Goal: Task Accomplishment & Management: Manage account settings

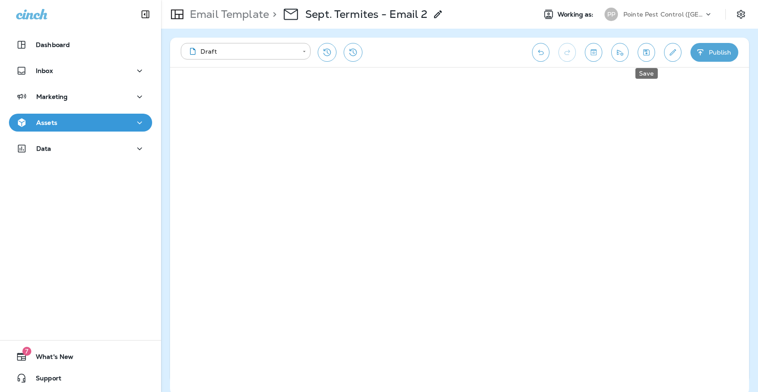
click at [643, 56] on button "Save" at bounding box center [645, 52] width 17 height 19
click at [37, 128] on div "Assets" at bounding box center [36, 122] width 41 height 11
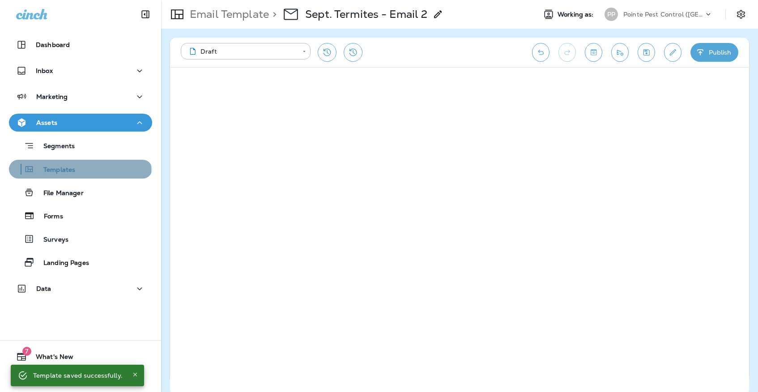
click at [49, 172] on p "Templates" at bounding box center [54, 170] width 41 height 8
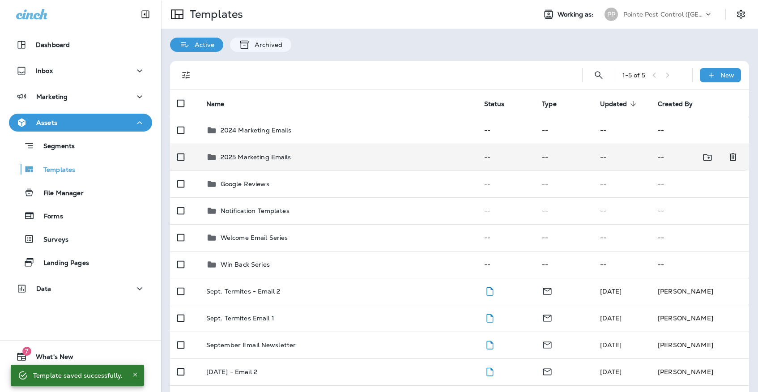
click at [275, 153] on p "2025 Marketing Emails" at bounding box center [255, 156] width 71 height 7
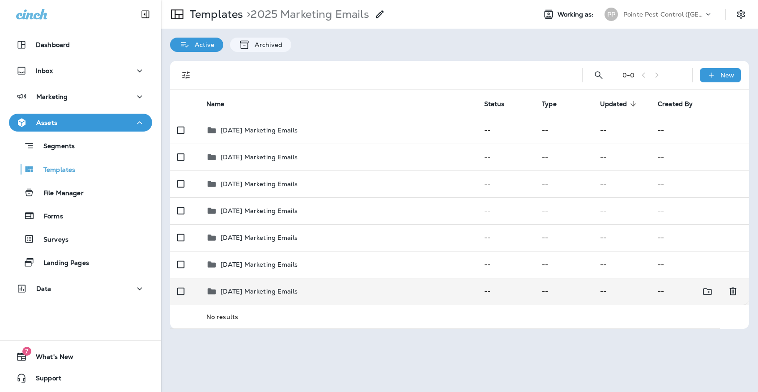
click at [281, 288] on p "[DATE] Marketing Emails" at bounding box center [258, 291] width 77 height 7
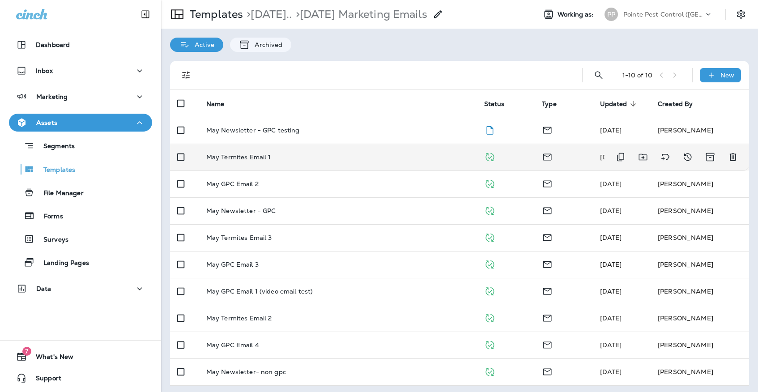
click at [264, 155] on td "May Termites Email 1" at bounding box center [338, 157] width 278 height 27
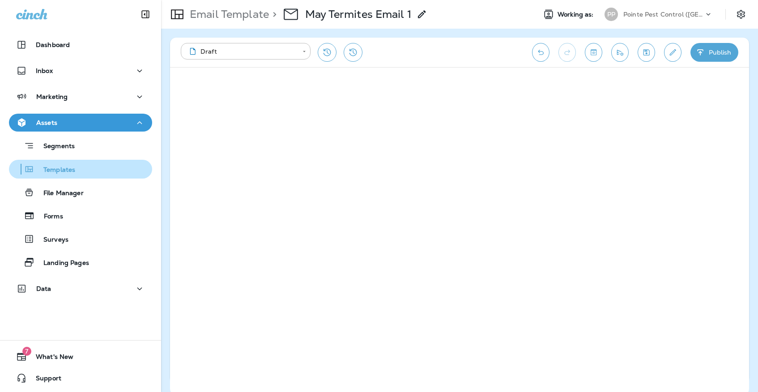
drag, startPoint x: 264, startPoint y: 155, endPoint x: 94, endPoint y: 160, distance: 170.5
click at [94, 160] on button "Templates" at bounding box center [80, 169] width 143 height 19
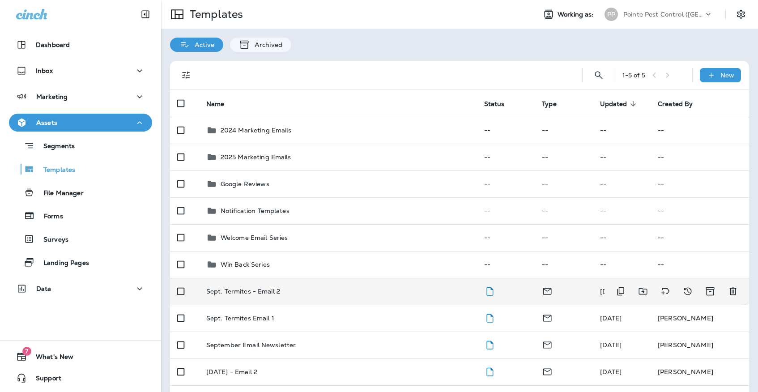
click at [291, 288] on div "Sept. Termites - Email 2" at bounding box center [337, 291] width 263 height 7
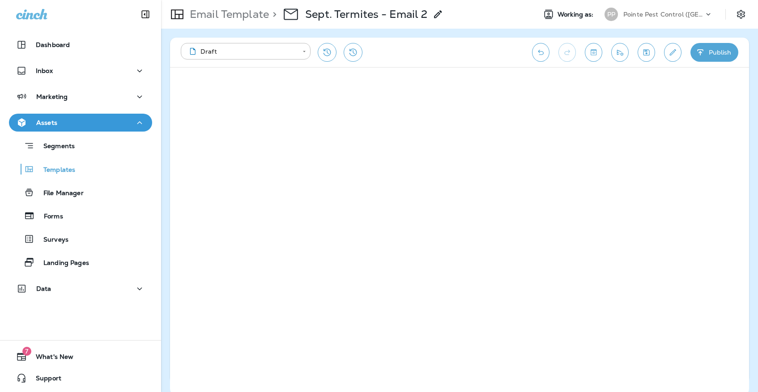
click at [647, 55] on icon "Save" at bounding box center [645, 52] width 9 height 9
click at [642, 48] on icon "Save" at bounding box center [645, 52] width 9 height 9
click at [648, 56] on icon "Save" at bounding box center [645, 52] width 9 height 9
click at [643, 55] on icon "Save" at bounding box center [645, 52] width 9 height 9
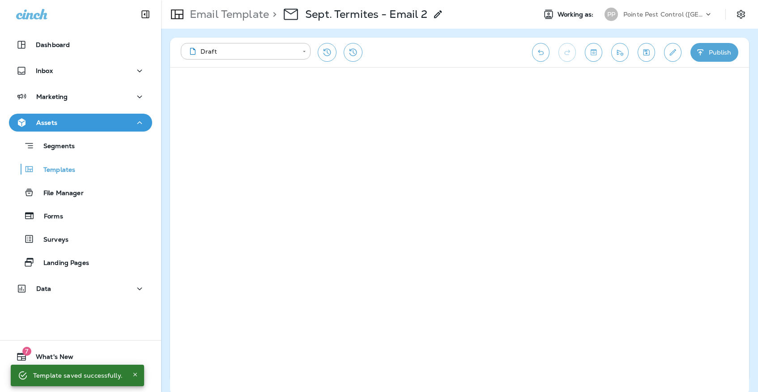
click at [638, 22] on div "PP Pointe Pest Control ([GEOGRAPHIC_DATA])" at bounding box center [658, 14] width 119 height 18
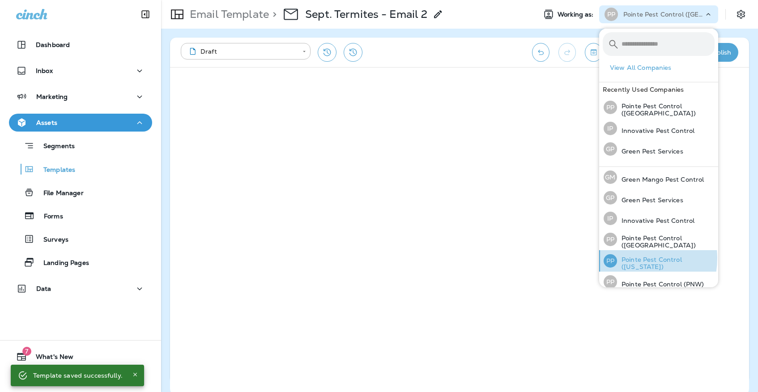
click at [629, 256] on p "Pointe Pest Control ([US_STATE])" at bounding box center [665, 263] width 97 height 14
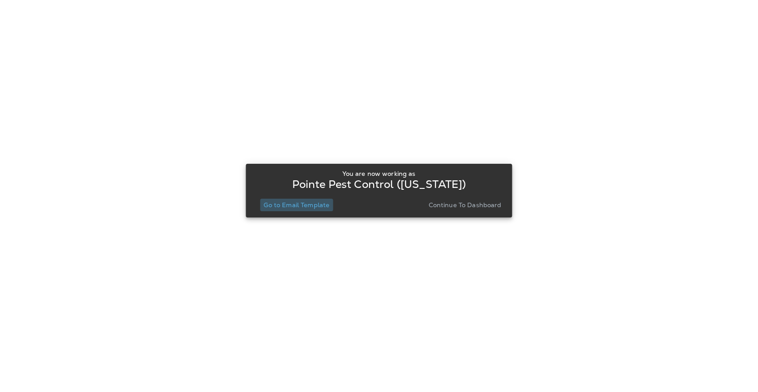
click at [322, 206] on p "Go to Email Template" at bounding box center [296, 204] width 66 height 7
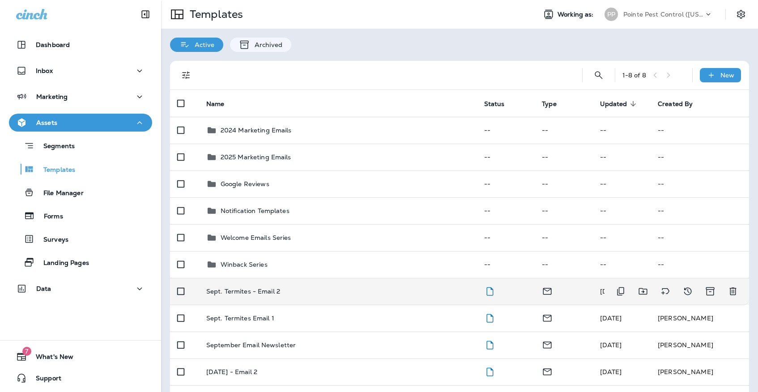
click at [292, 278] on td "Sept. Termites - Email 2" at bounding box center [338, 291] width 278 height 27
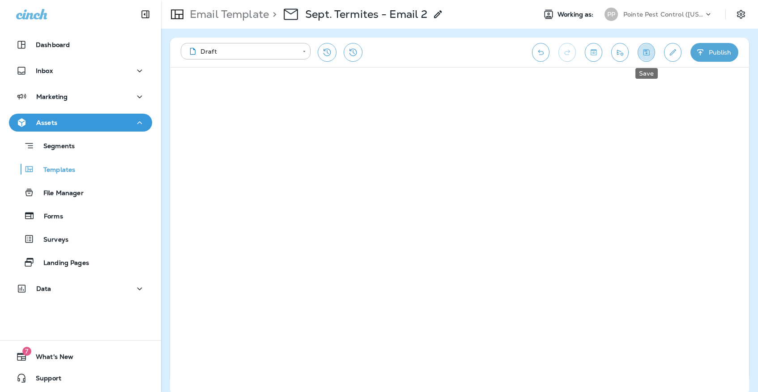
click at [651, 54] on button "Save" at bounding box center [645, 52] width 17 height 19
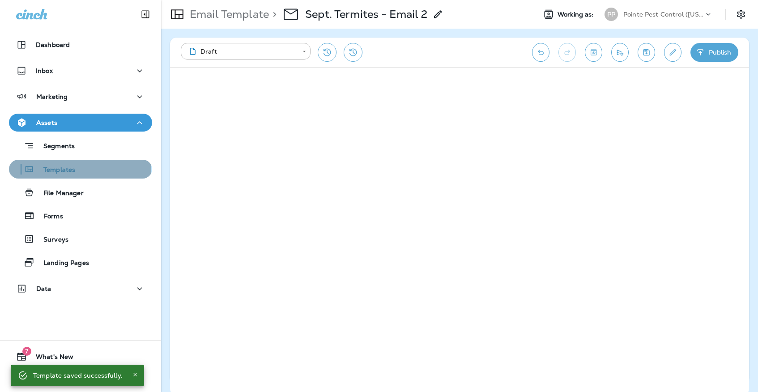
click at [73, 170] on p "Templates" at bounding box center [54, 170] width 41 height 8
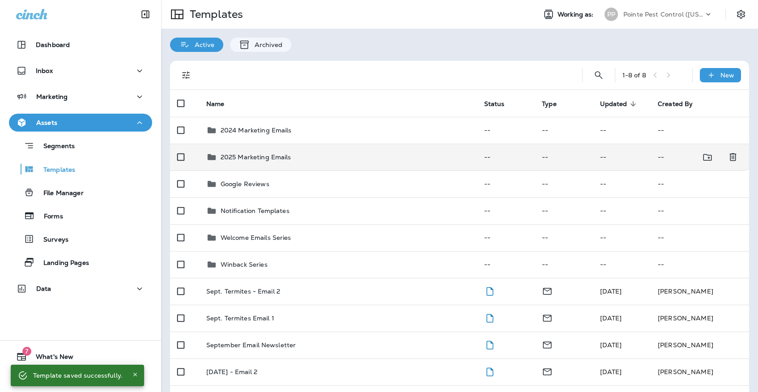
click at [299, 152] on div "2025 Marketing Emails" at bounding box center [337, 157] width 263 height 11
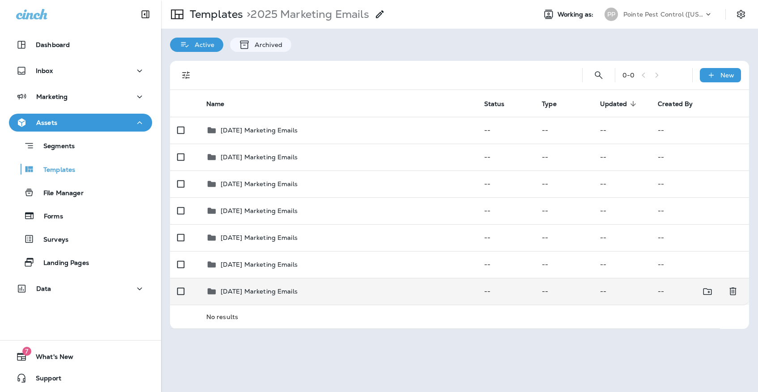
click at [251, 288] on p "[DATE] Marketing Emails" at bounding box center [258, 291] width 77 height 7
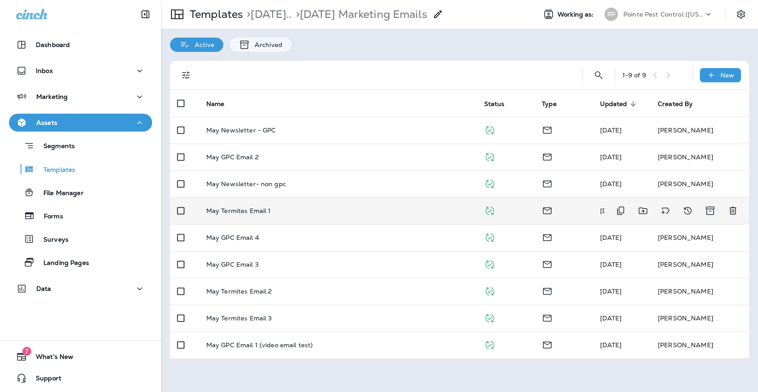
click at [331, 207] on div "May Termites Email 1" at bounding box center [337, 210] width 263 height 7
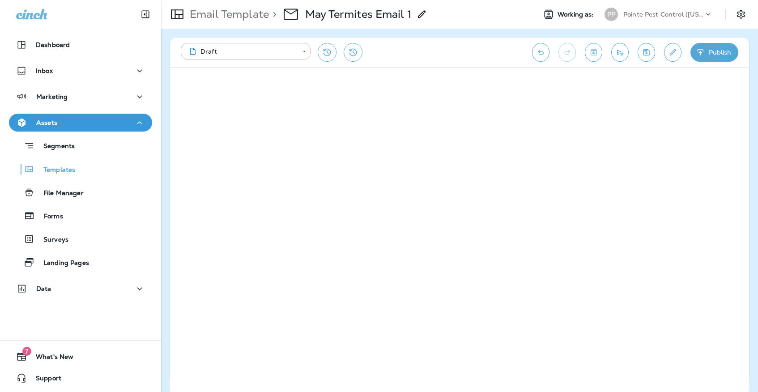
click at [101, 165] on div "Templates" at bounding box center [81, 168] width 136 height 13
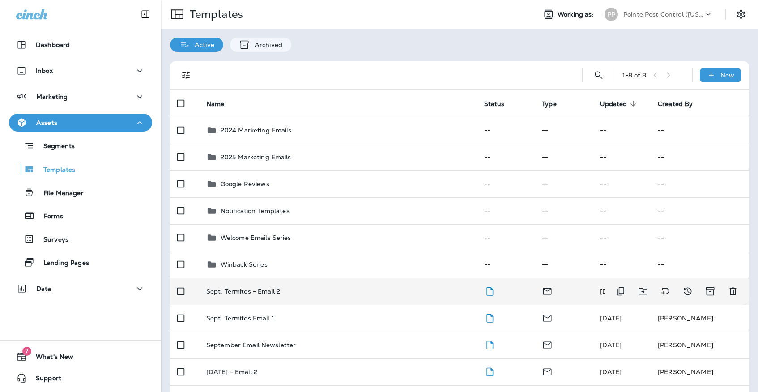
click at [280, 292] on td "Sept. Termites - Email 2" at bounding box center [338, 291] width 278 height 27
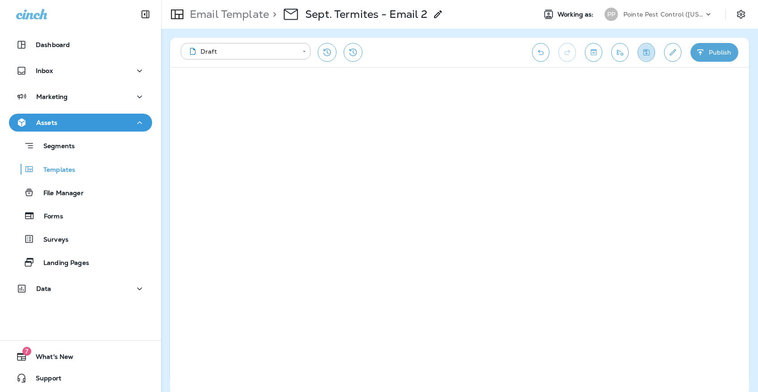
click at [649, 50] on icon "Save" at bounding box center [645, 52] width 9 height 9
click at [642, 18] on div "Pointe Pest Control ([US_STATE])" at bounding box center [663, 14] width 80 height 13
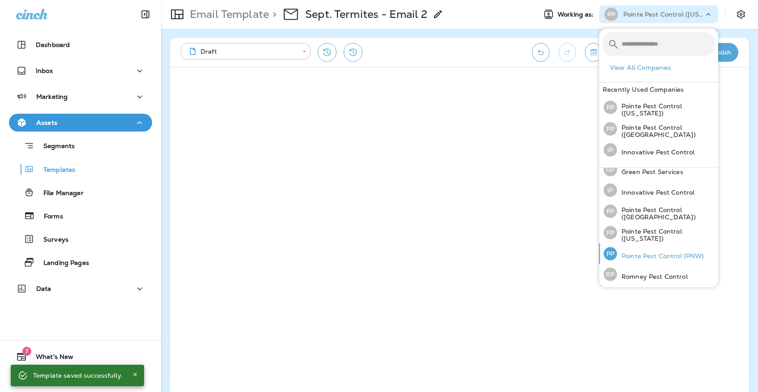
scroll to position [28, 0]
click at [685, 260] on div "PP Pointe Pest Control (PNW)" at bounding box center [654, 254] width 108 height 21
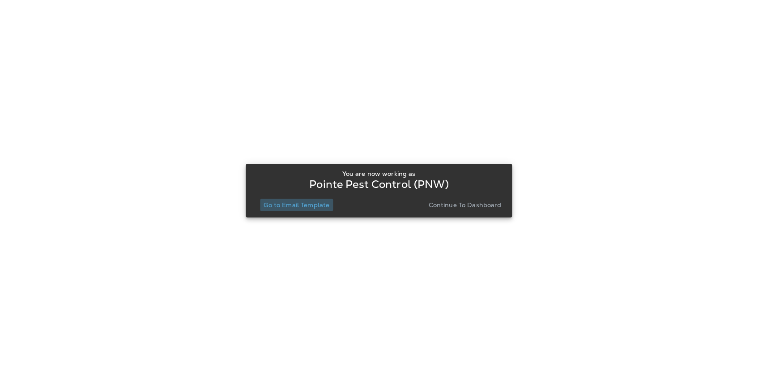
click at [305, 207] on p "Go to Email Template" at bounding box center [296, 204] width 66 height 7
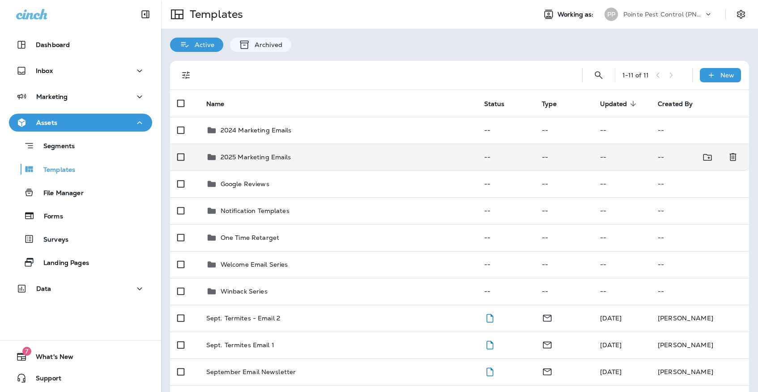
click at [300, 152] on div "2025 Marketing Emails" at bounding box center [337, 157] width 263 height 11
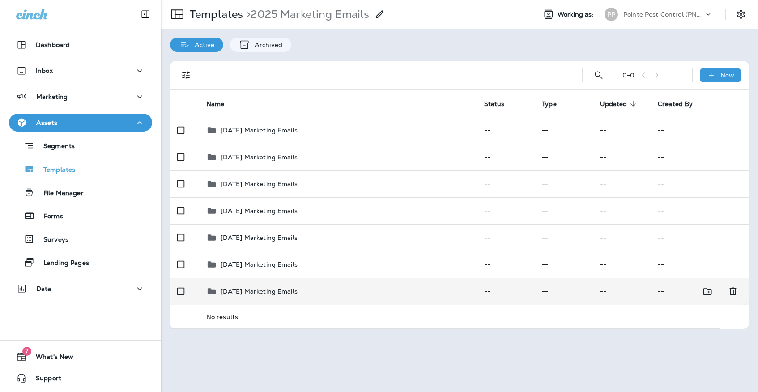
click at [271, 286] on div "[DATE] Marketing Emails" at bounding box center [258, 291] width 77 height 11
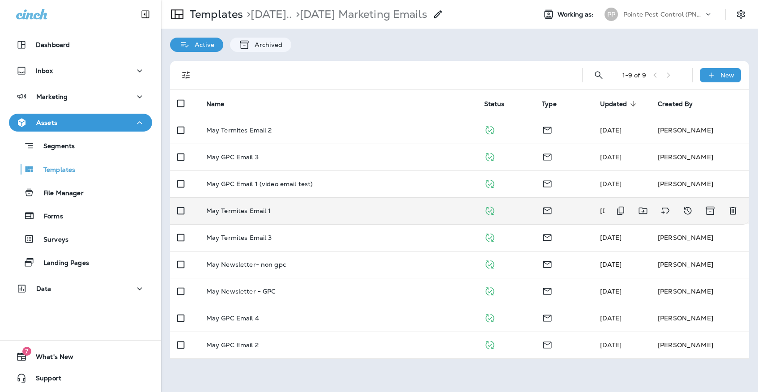
click at [357, 211] on td "May Termites Email 1" at bounding box center [338, 210] width 278 height 27
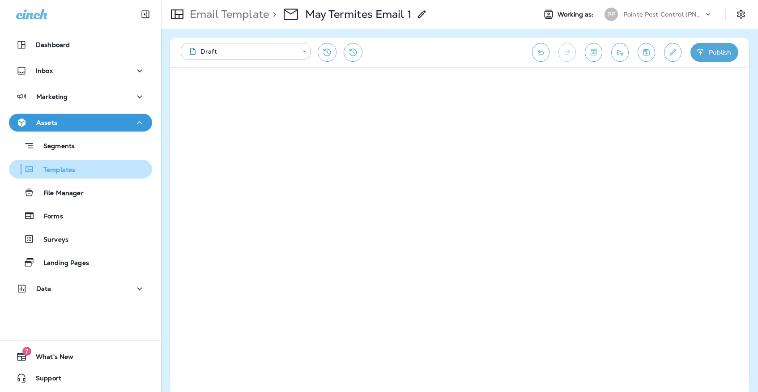
drag, startPoint x: 357, startPoint y: 211, endPoint x: 137, endPoint y: 166, distance: 224.9
click at [137, 166] on div "Templates" at bounding box center [81, 168] width 136 height 13
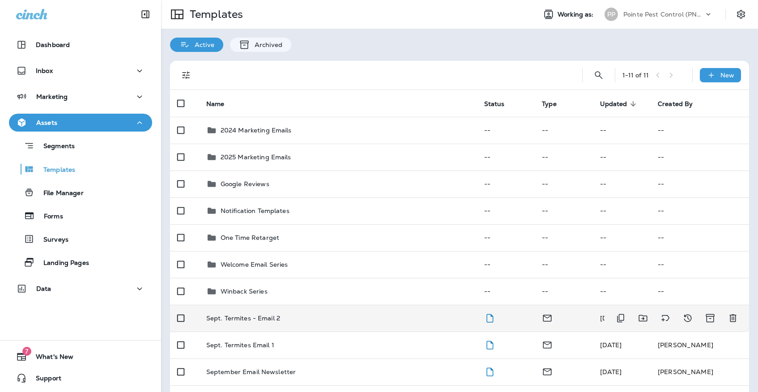
click at [301, 314] on div "Sept. Termites - Email 2" at bounding box center [337, 317] width 263 height 7
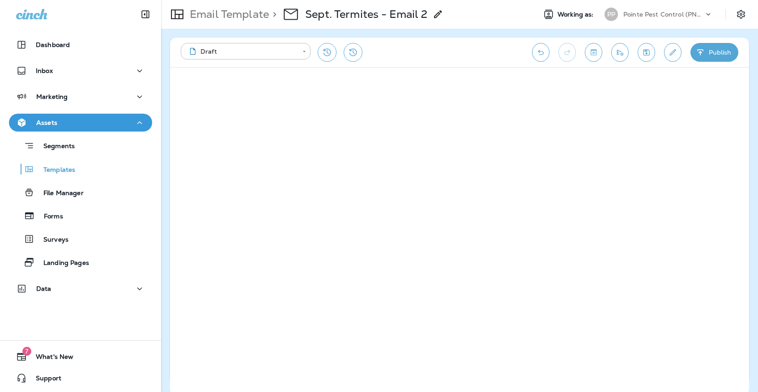
click at [652, 52] on button "Save" at bounding box center [645, 52] width 17 height 19
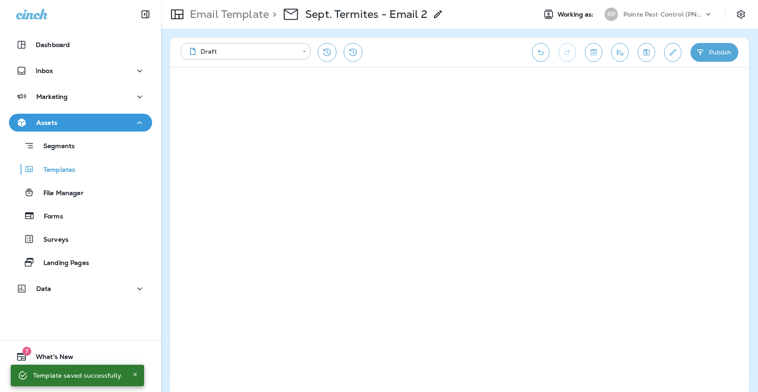
click at [644, 49] on icon "Save" at bounding box center [645, 52] width 9 height 9
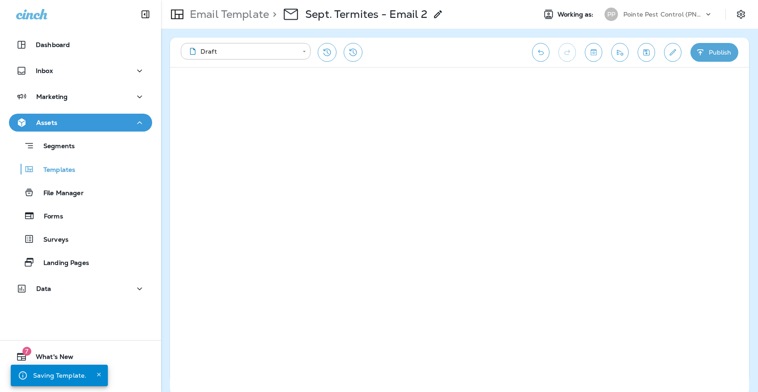
click at [635, 11] on p "Pointe Pest Control (PNW)" at bounding box center [663, 14] width 80 height 7
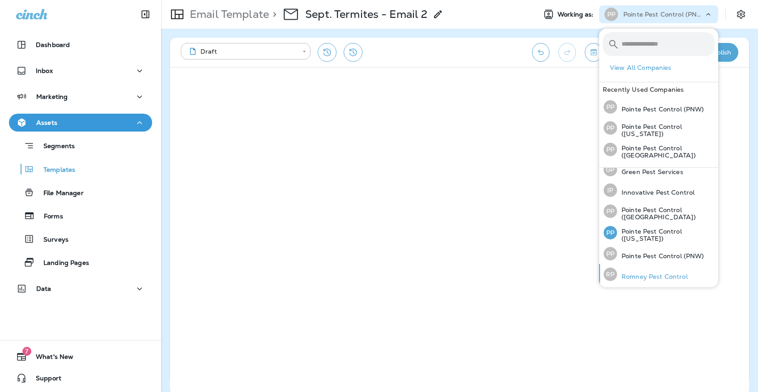
scroll to position [28, 0]
click at [637, 279] on p "Romney Pest Control" at bounding box center [652, 277] width 71 height 7
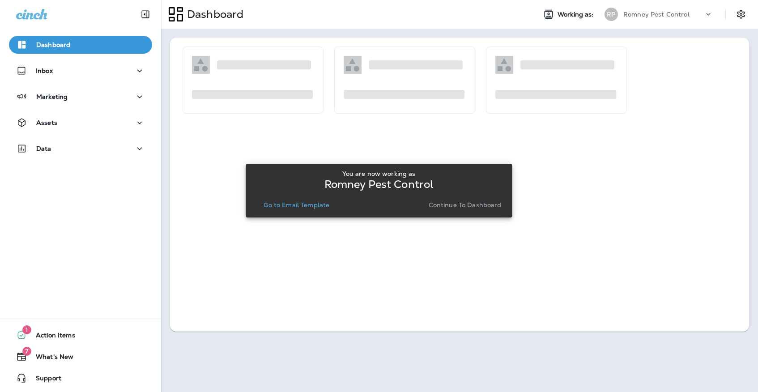
click at [304, 216] on div "You are now working as Romney Pest Control Go to Email Template Continue to Das…" at bounding box center [379, 191] width 266 height 54
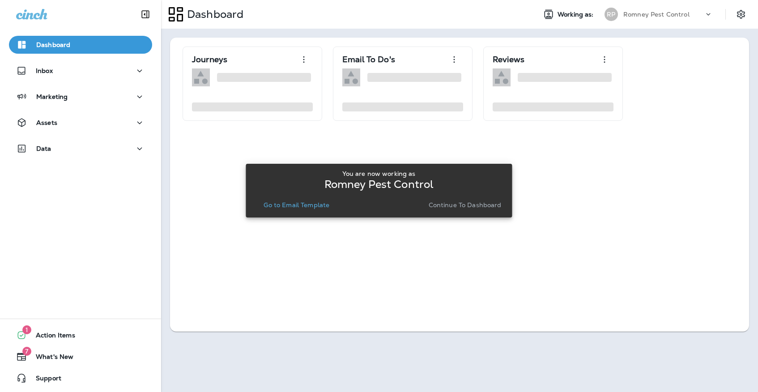
click at [304, 213] on div "You are now working as Romney Pest Control Go to Email Template Continue to Das…" at bounding box center [379, 190] width 252 height 48
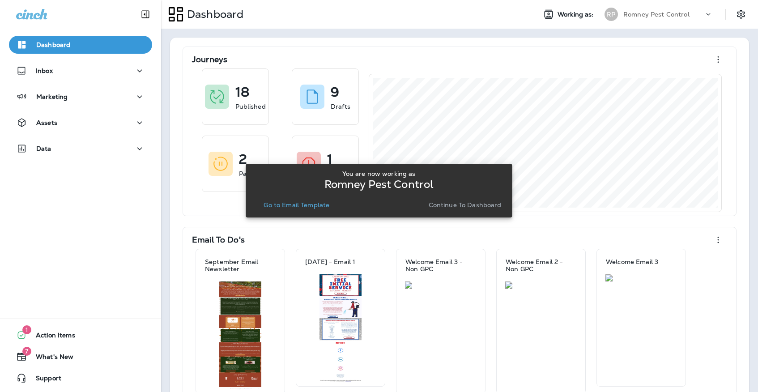
click at [305, 204] on p "Go to Email Template" at bounding box center [296, 204] width 66 height 7
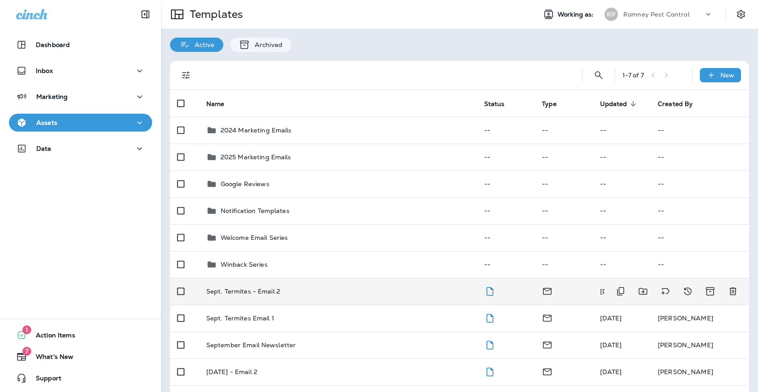
click at [296, 289] on td "Sept. Termites - Email 2" at bounding box center [338, 291] width 278 height 27
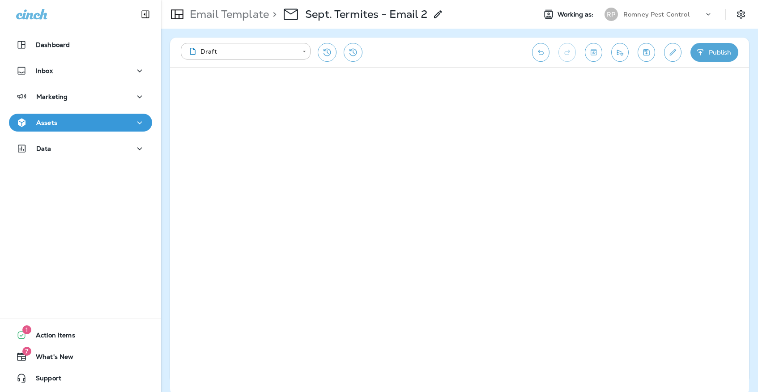
click at [647, 47] on button "Save" at bounding box center [645, 52] width 17 height 19
click at [97, 129] on button "Assets" at bounding box center [80, 123] width 143 height 18
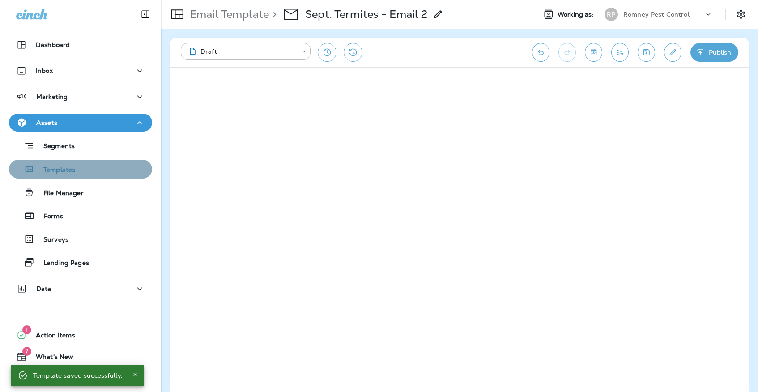
click at [98, 175] on div "Templates" at bounding box center [81, 168] width 136 height 13
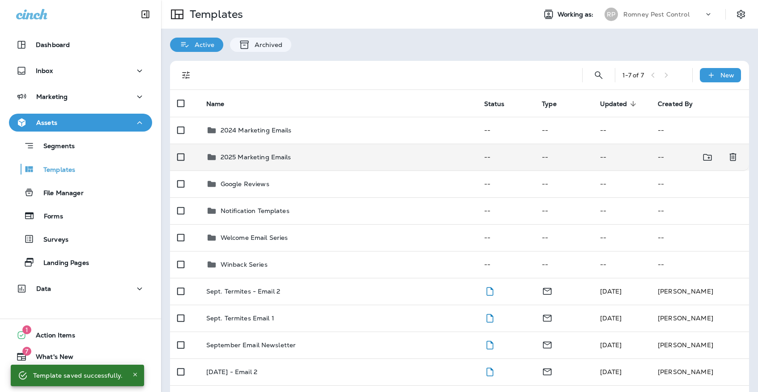
click at [286, 153] on p "2025 Marketing Emails" at bounding box center [255, 156] width 71 height 7
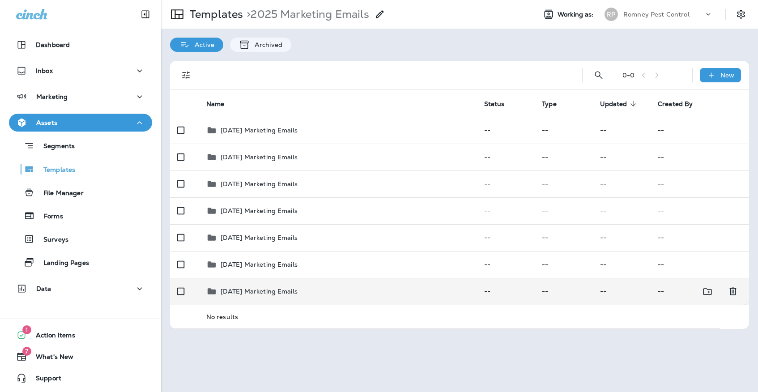
click at [271, 288] on p "[DATE] Marketing Emails" at bounding box center [258, 291] width 77 height 7
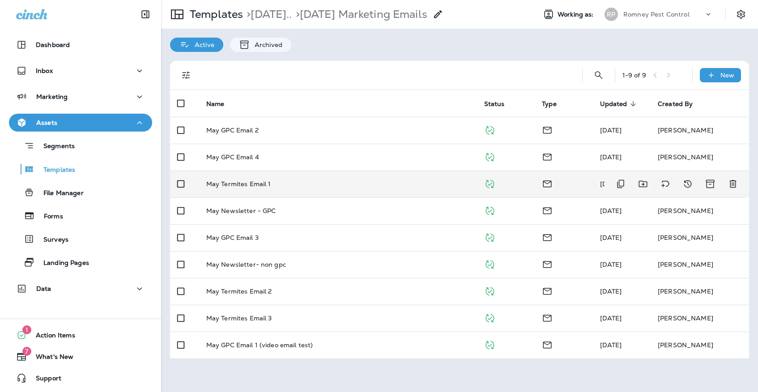
click at [270, 180] on div "May Termites Email 1" at bounding box center [337, 183] width 263 height 7
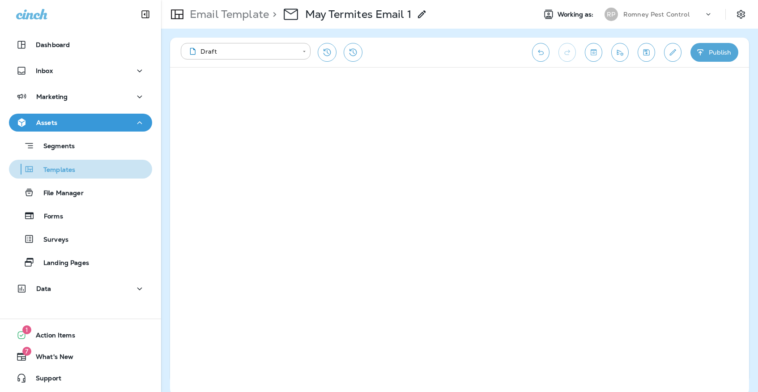
click at [115, 168] on div "Templates" at bounding box center [81, 168] width 136 height 13
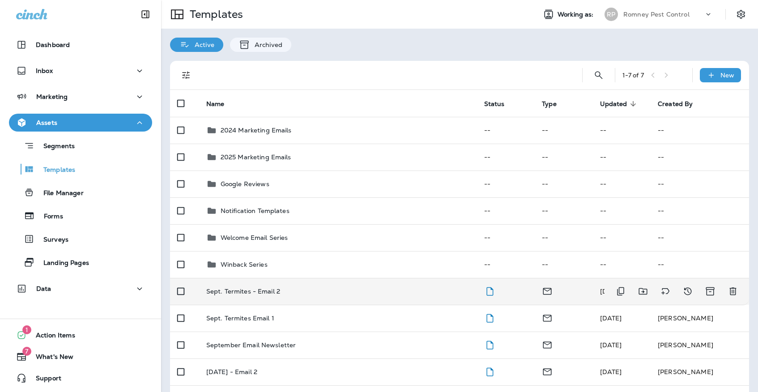
click at [321, 292] on td "Sept. Termites - Email 2" at bounding box center [338, 291] width 278 height 27
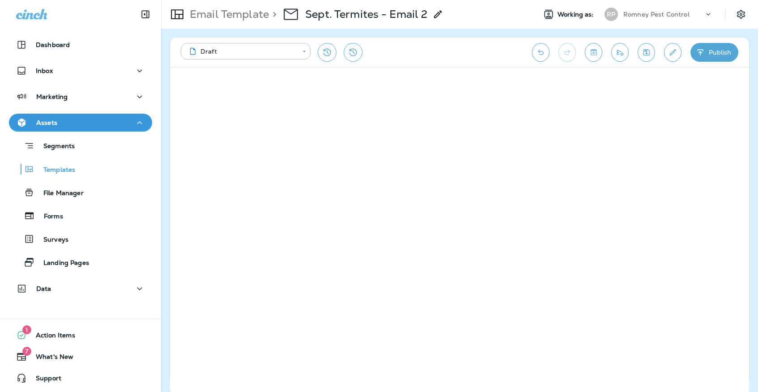
click at [751, 137] on div "**********" at bounding box center [459, 210] width 597 height 363
click at [639, 50] on button "Save" at bounding box center [645, 52] width 17 height 19
click at [641, 49] on icon "Save" at bounding box center [645, 52] width 9 height 9
click at [108, 173] on div "Templates" at bounding box center [81, 168] width 136 height 13
